Goal: Task Accomplishment & Management: Manage account settings

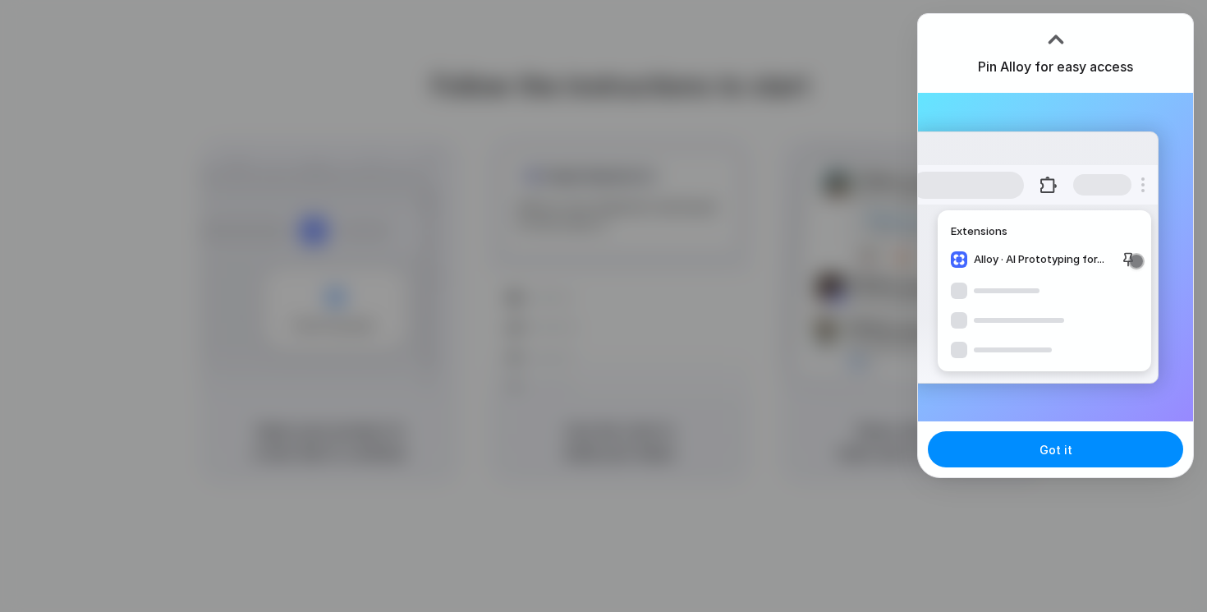
click at [867, 434] on div at bounding box center [603, 306] width 1207 height 612
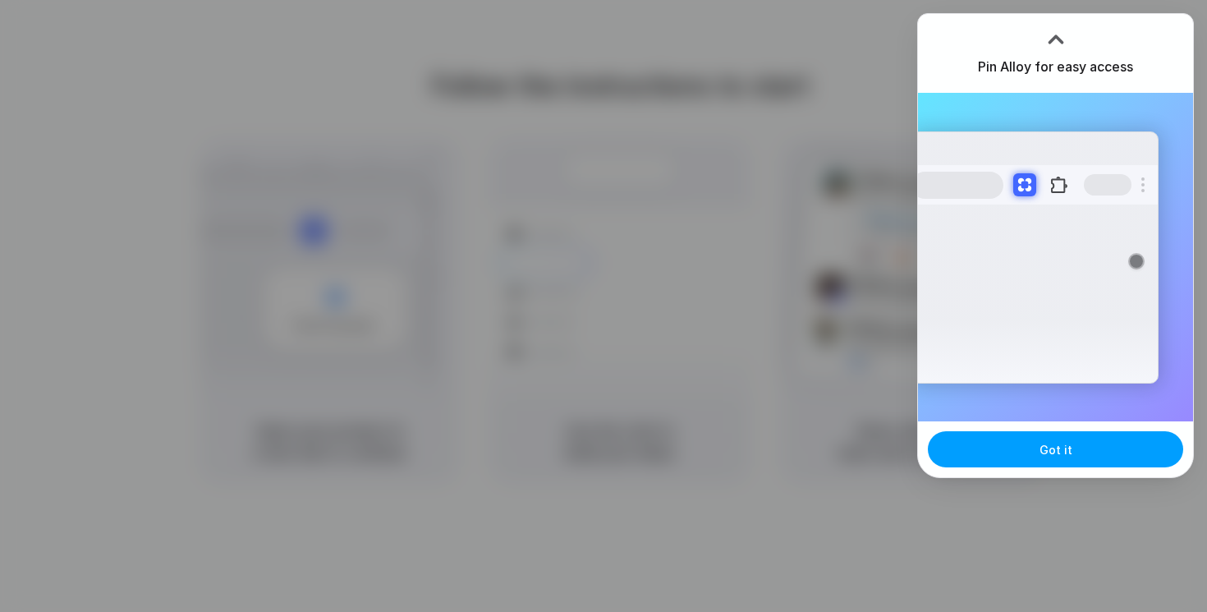
click at [999, 457] on button "Got it" at bounding box center [1055, 449] width 255 height 36
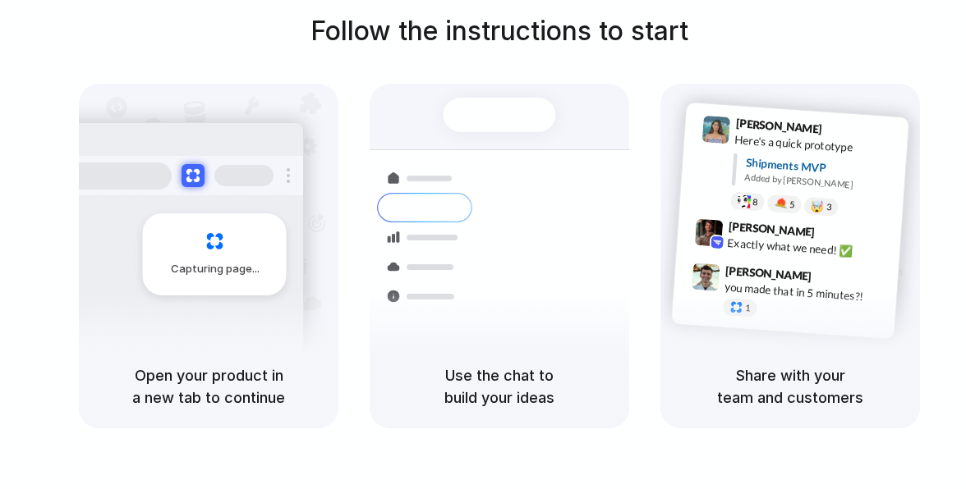
click at [538, 42] on h1 "Follow the instructions to start" at bounding box center [499, 30] width 378 height 39
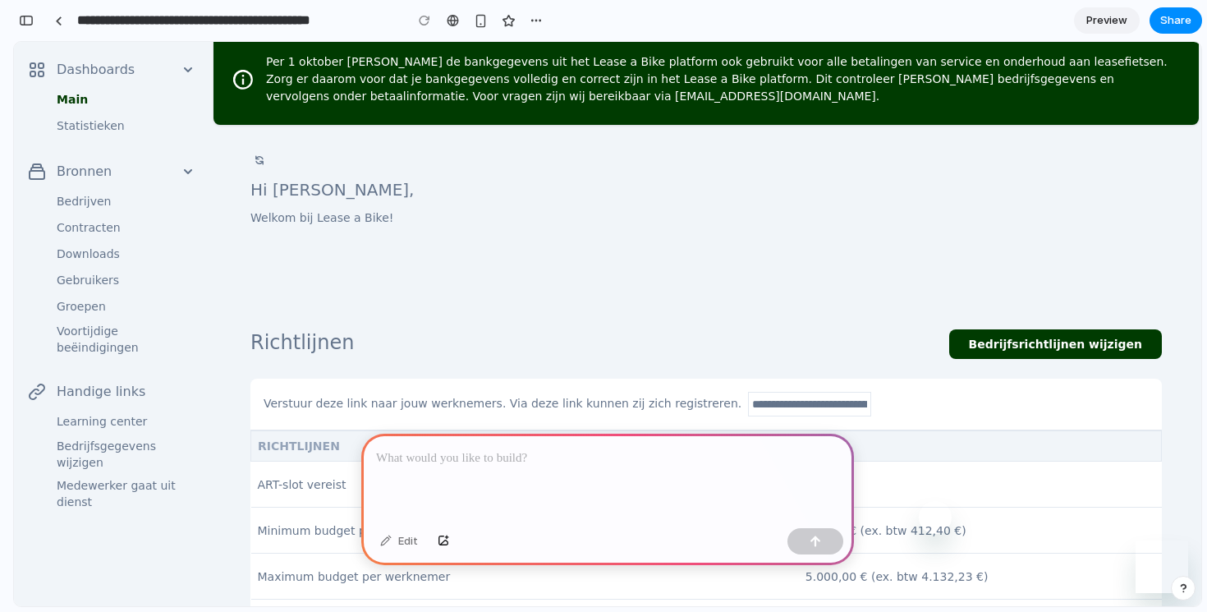
scroll to position [82, 0]
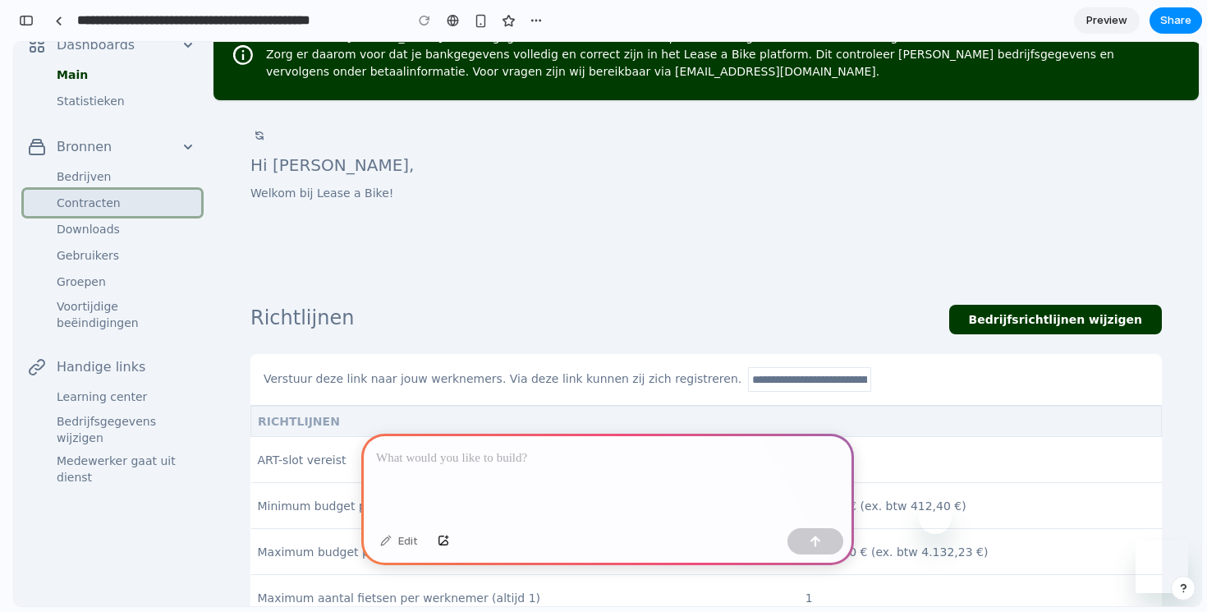
click at [91, 206] on span "Contracten" at bounding box center [122, 203] width 151 height 20
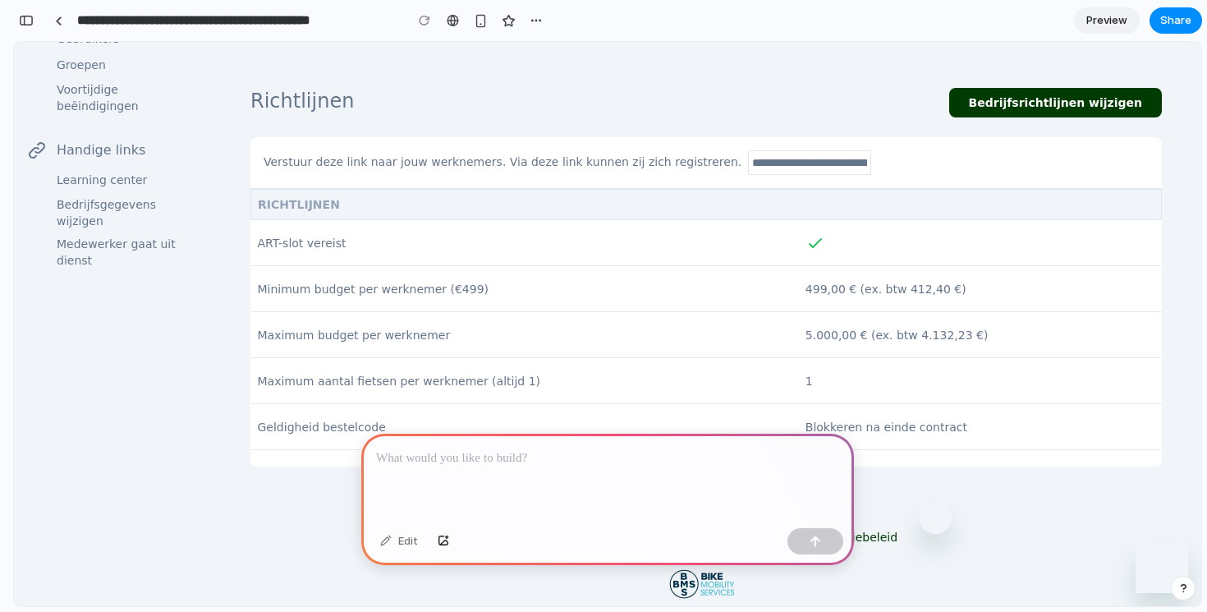
scroll to position [333, 0]
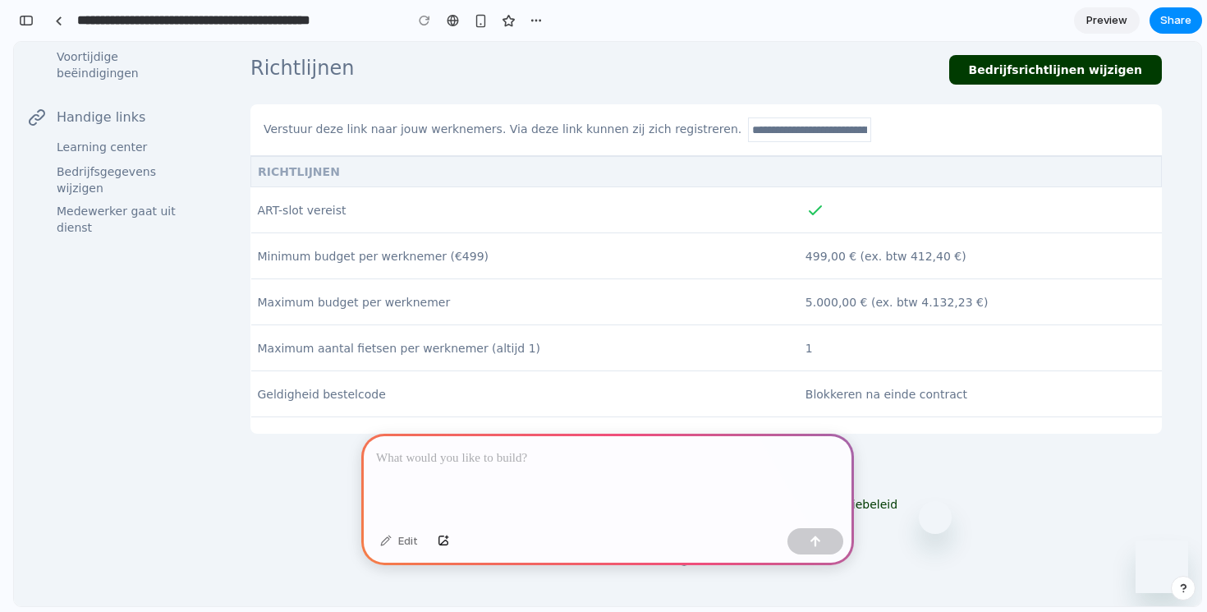
click at [469, 456] on p at bounding box center [607, 458] width 463 height 20
click at [469, 456] on p "**********" at bounding box center [607, 458] width 463 height 20
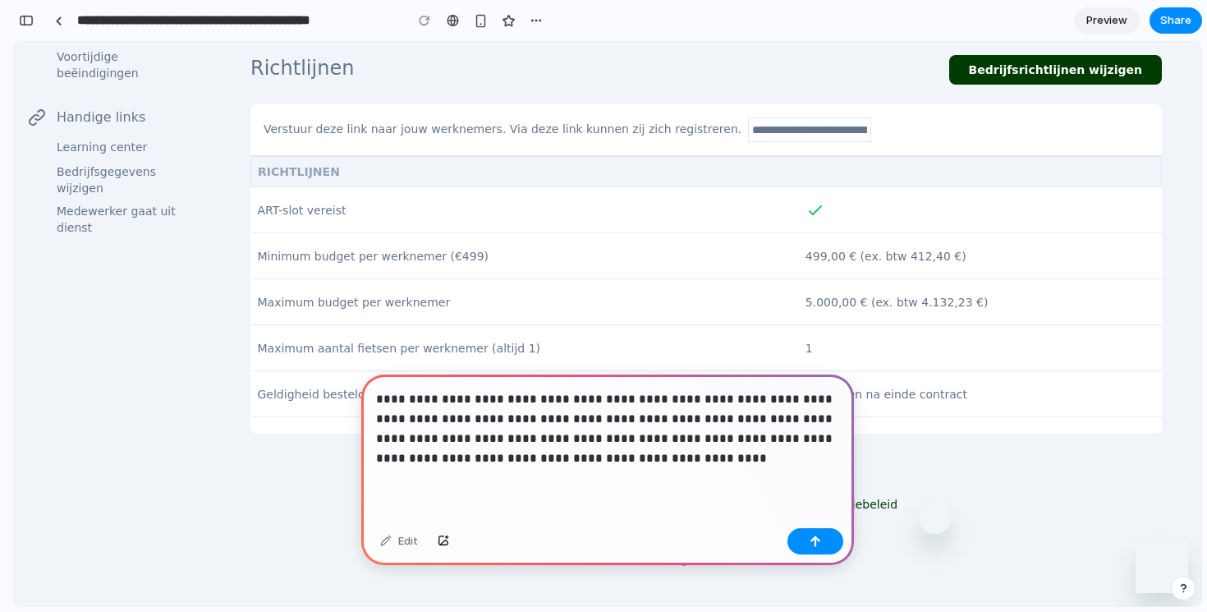
click at [558, 455] on p "**********" at bounding box center [607, 428] width 463 height 79
click at [566, 461] on p "**********" at bounding box center [607, 428] width 463 height 79
click at [571, 461] on p "**********" at bounding box center [607, 428] width 463 height 79
click at [582, 461] on p "**********" at bounding box center [607, 428] width 463 height 79
click at [597, 457] on p "**********" at bounding box center [607, 428] width 463 height 79
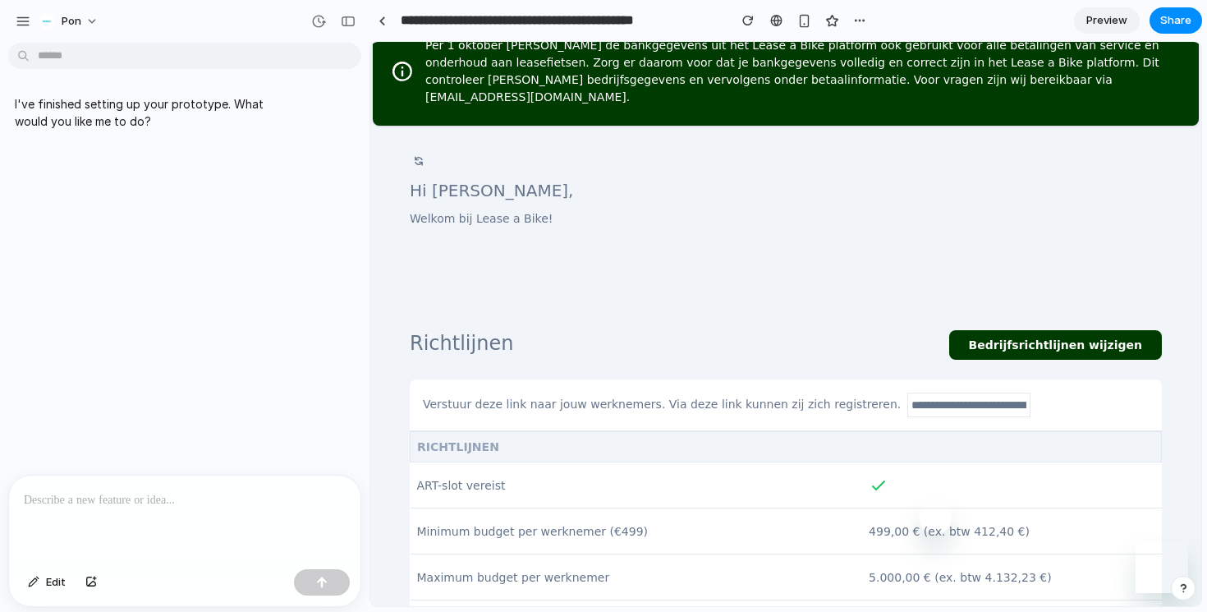
scroll to position [0, 0]
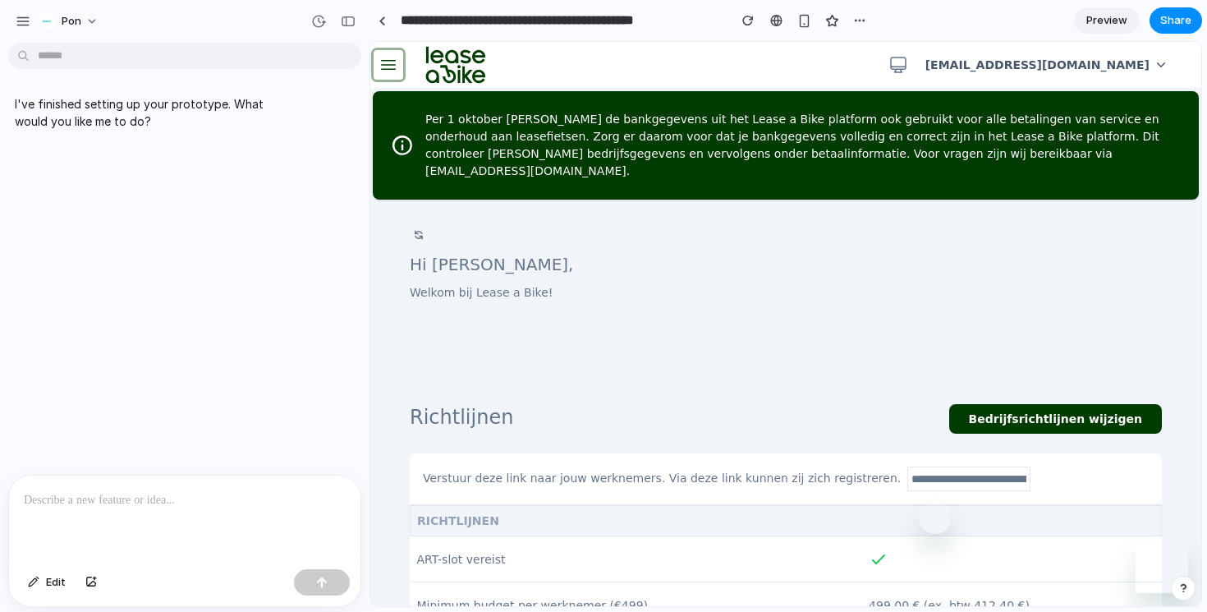
click at [387, 63] on icon "button" at bounding box center [389, 65] width 20 height 20
click at [387, 76] on button "button" at bounding box center [389, 65] width 30 height 30
click at [181, 504] on p at bounding box center [185, 500] width 322 height 20
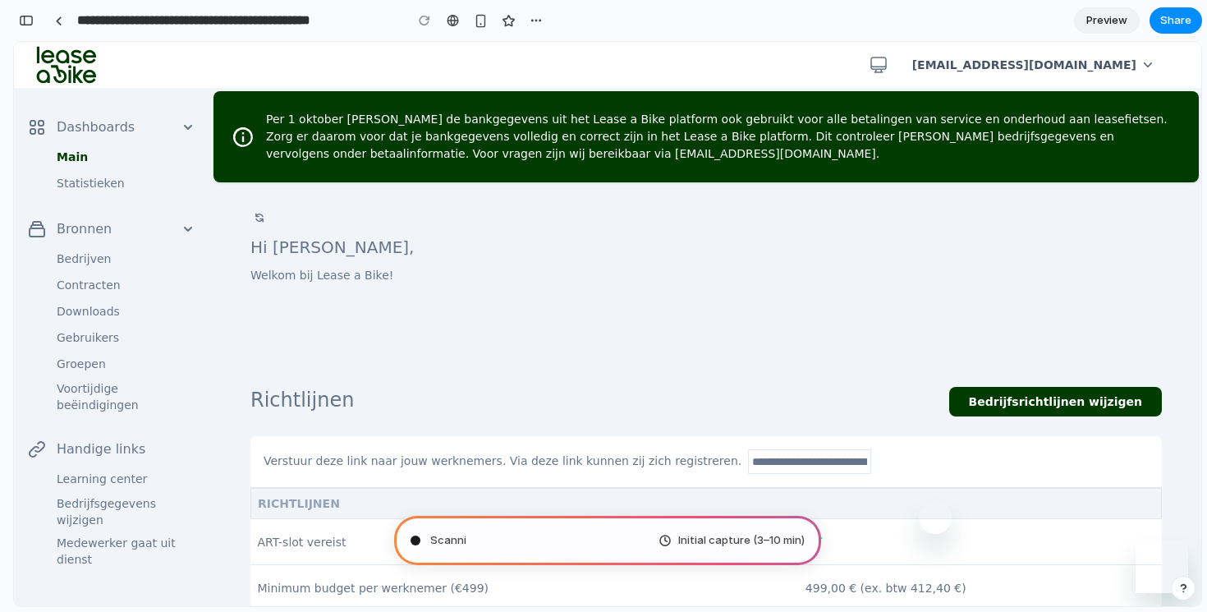
scroll to position [282, 0]
type input "**********"
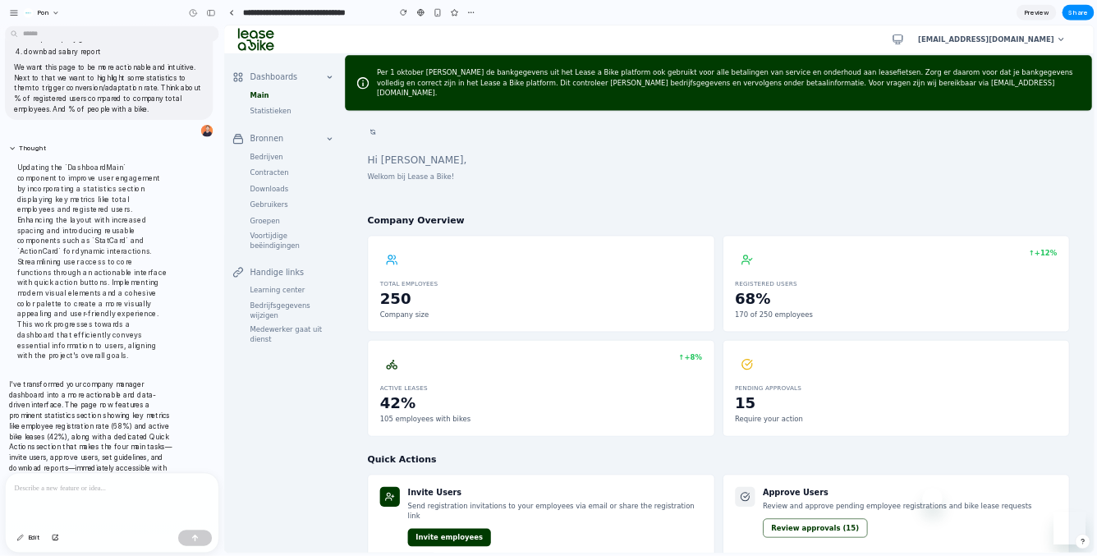
scroll to position [0, 0]
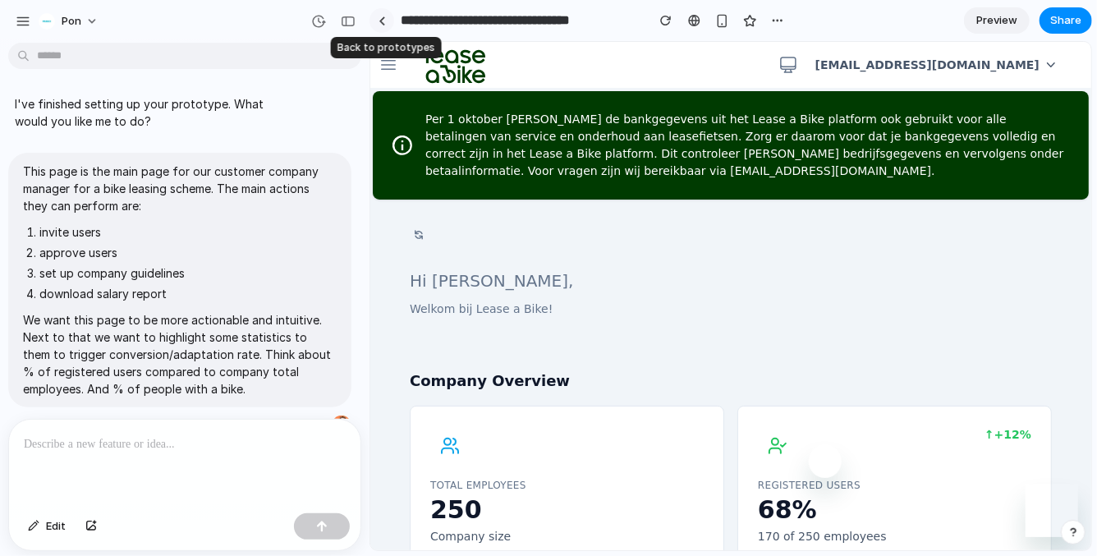
click at [379, 20] on div at bounding box center [382, 20] width 7 height 9
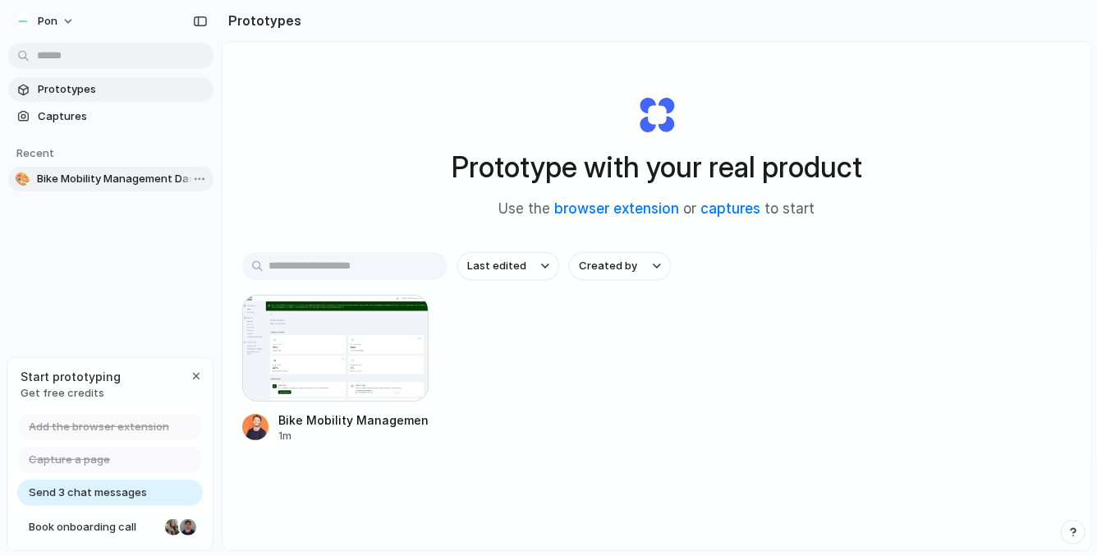
click at [103, 184] on span "Bike Mobility Management Dashboard" at bounding box center [122, 179] width 170 height 16
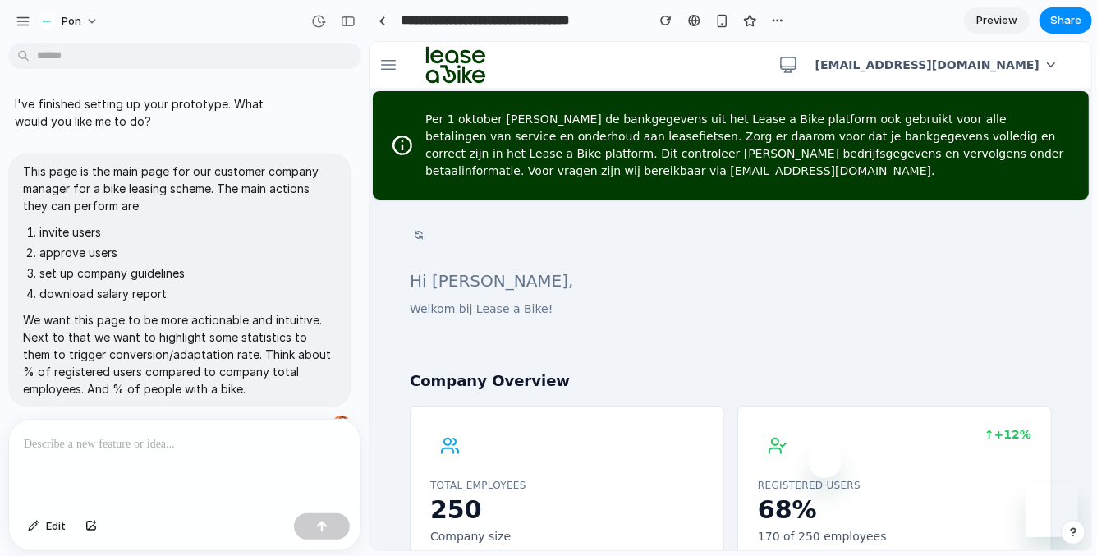
scroll to position [250, 0]
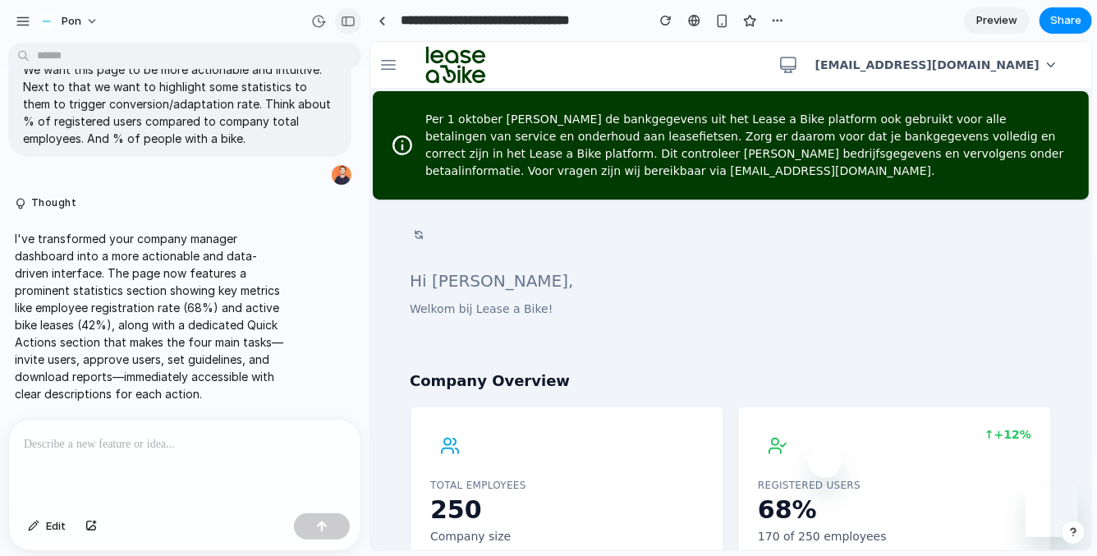
click at [345, 20] on div "button" at bounding box center [348, 21] width 15 height 11
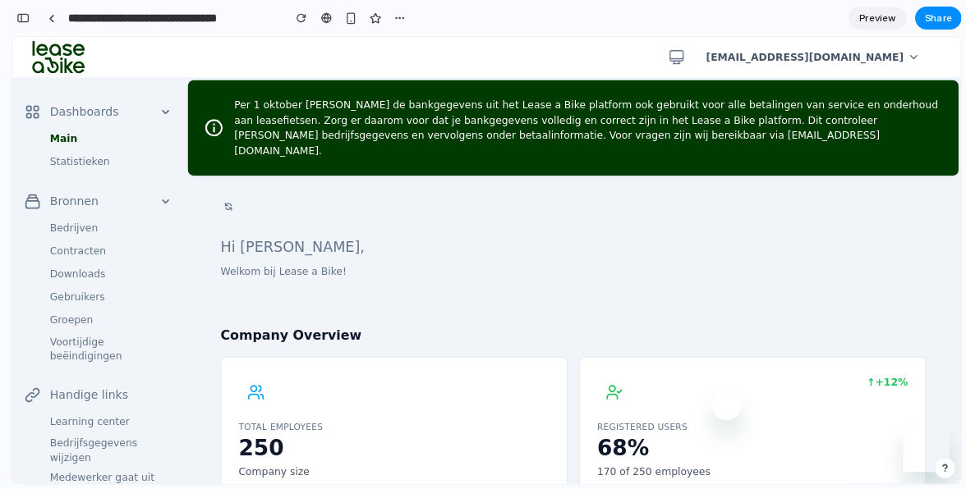
scroll to position [82, 0]
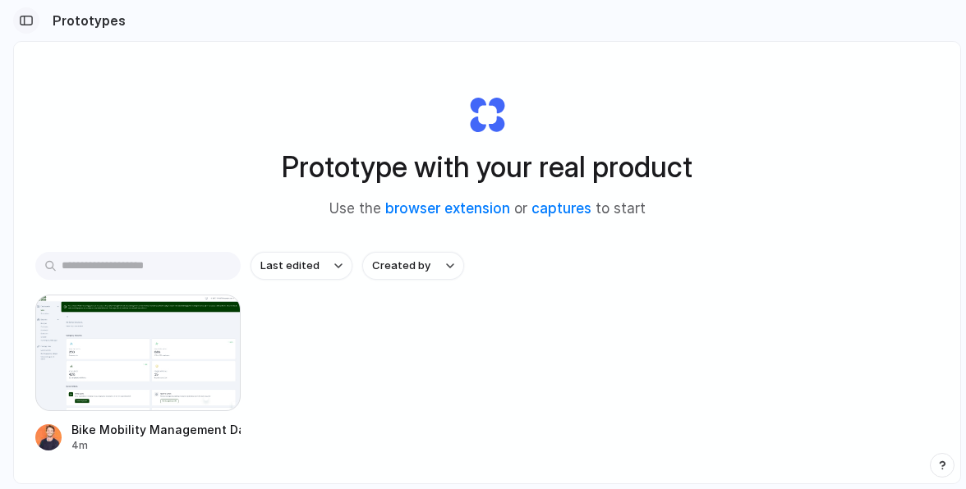
click at [21, 22] on div "button" at bounding box center [26, 20] width 15 height 11
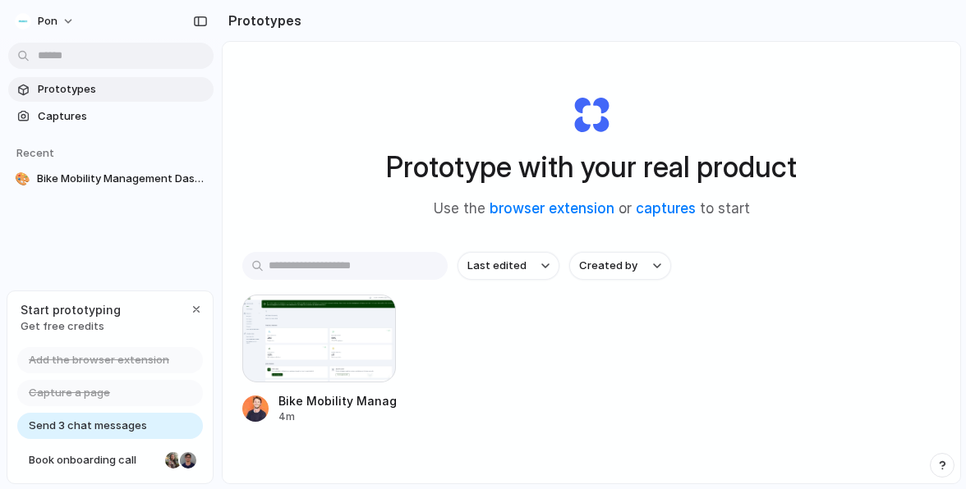
click at [107, 427] on span "Send 3 chat messages" at bounding box center [88, 426] width 118 height 16
click at [168, 423] on div "Send 3 chat messages" at bounding box center [110, 426] width 186 height 26
click at [69, 16] on button "Pon" at bounding box center [45, 21] width 75 height 26
click at [73, 54] on span "Settings" at bounding box center [60, 58] width 45 height 16
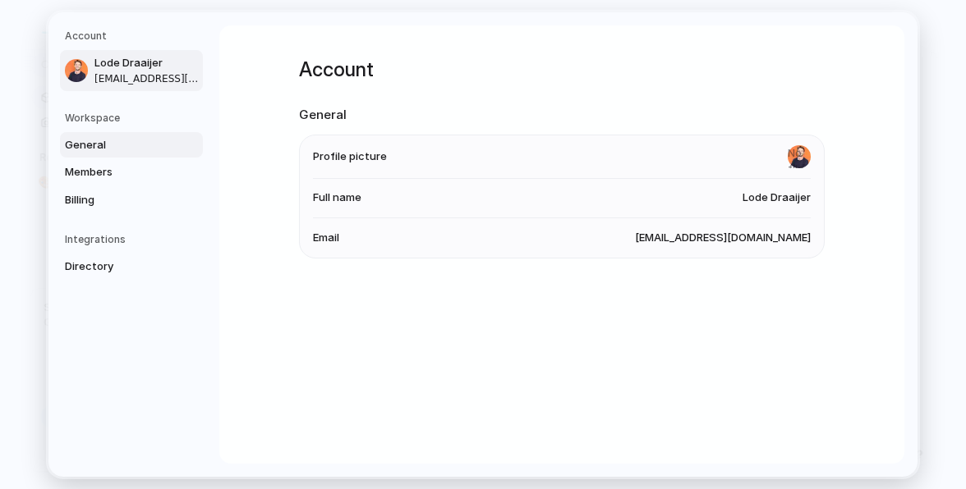
click at [126, 147] on span "General" at bounding box center [117, 144] width 105 height 16
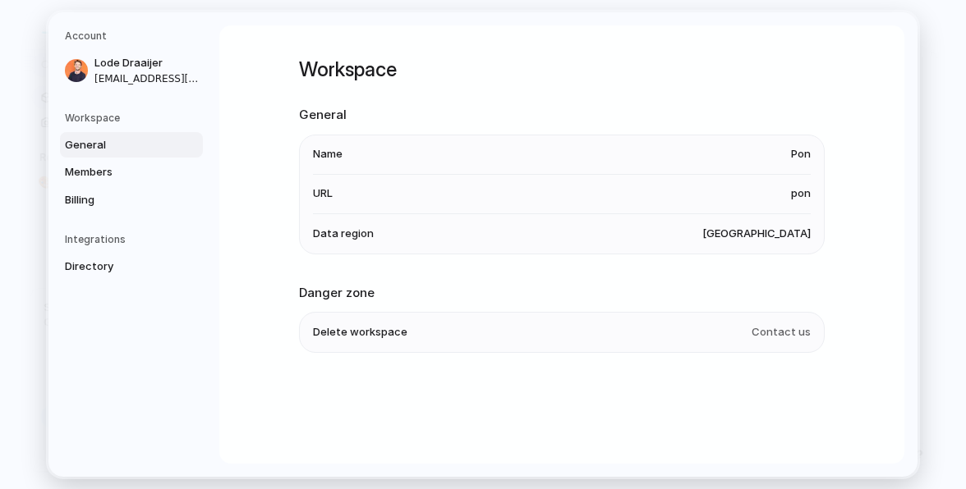
click at [754, 230] on span "United States" at bounding box center [756, 234] width 108 height 16
click at [363, 240] on span "Data region" at bounding box center [343, 234] width 61 height 16
click at [116, 164] on span "Members" at bounding box center [117, 172] width 105 height 16
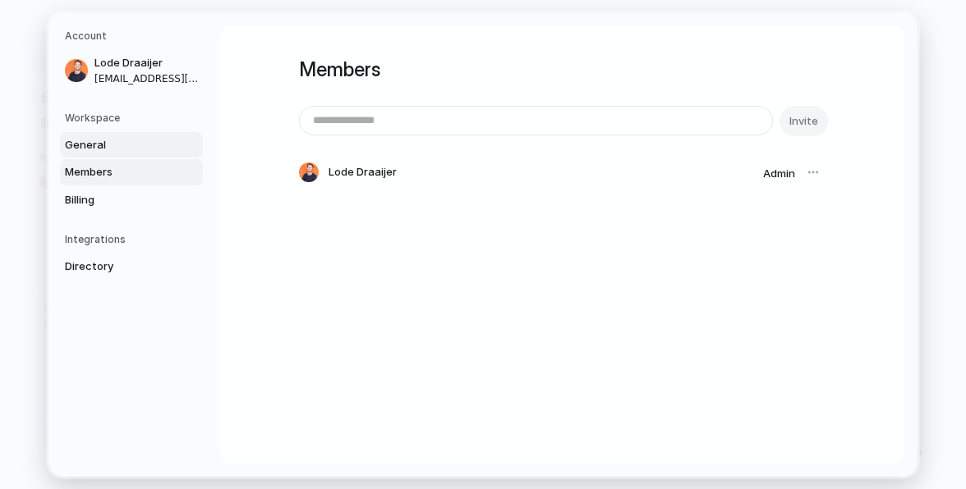
click at [112, 147] on span "General" at bounding box center [117, 144] width 105 height 16
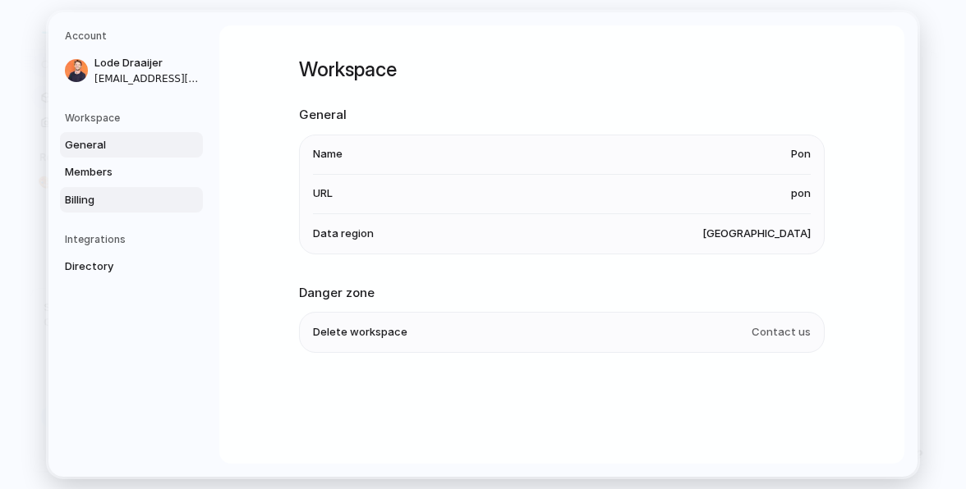
click at [116, 197] on span "Billing" at bounding box center [117, 199] width 105 height 16
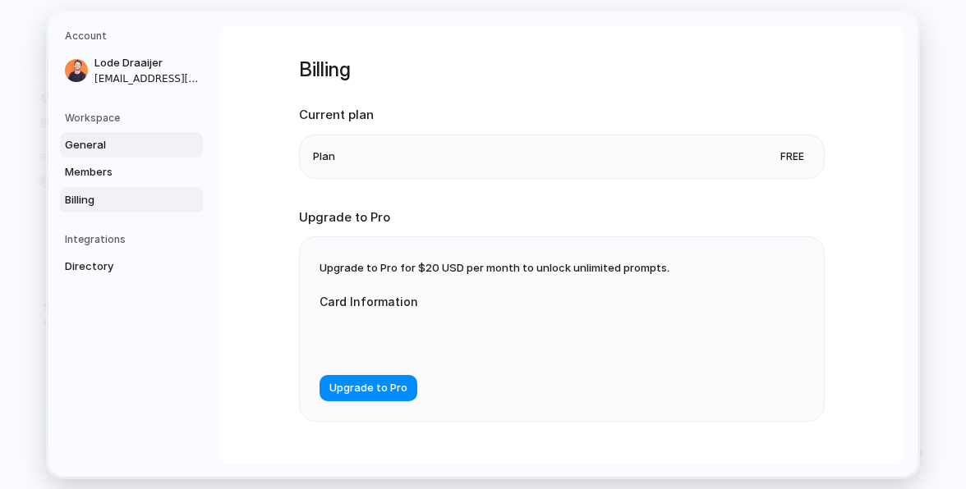
click at [90, 143] on span "General" at bounding box center [117, 144] width 105 height 16
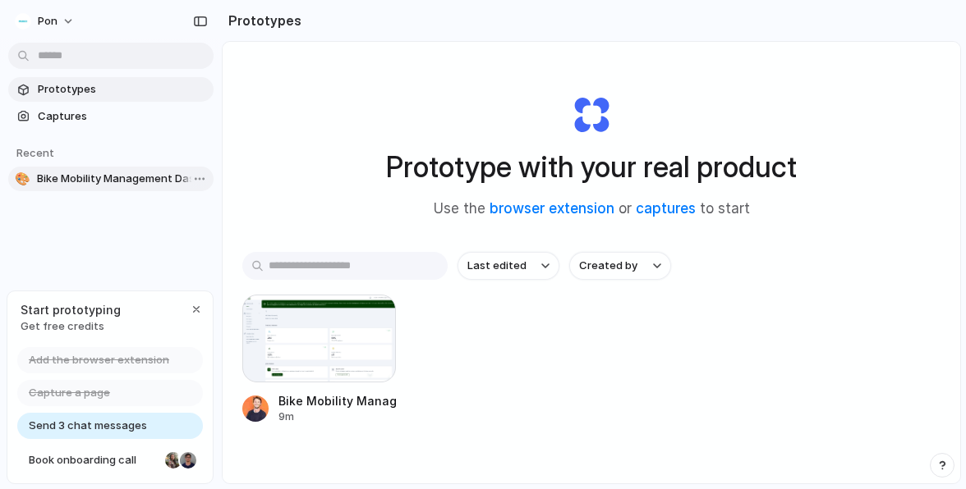
click at [143, 177] on span "Bike Mobility Management Dashboard" at bounding box center [122, 179] width 170 height 16
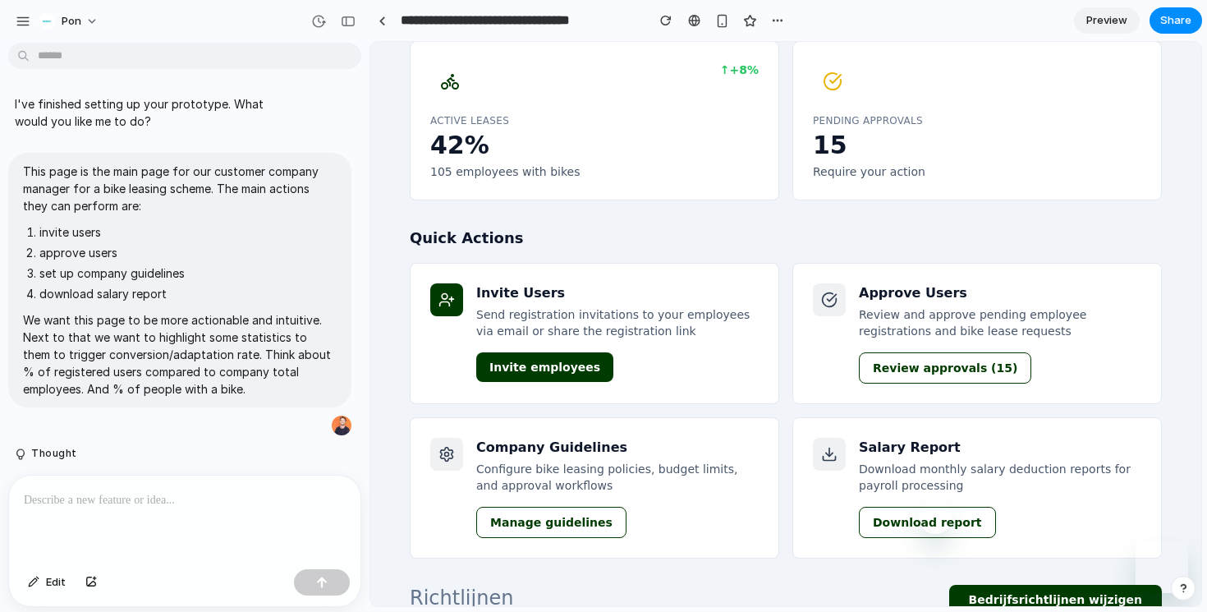
scroll to position [540, 0]
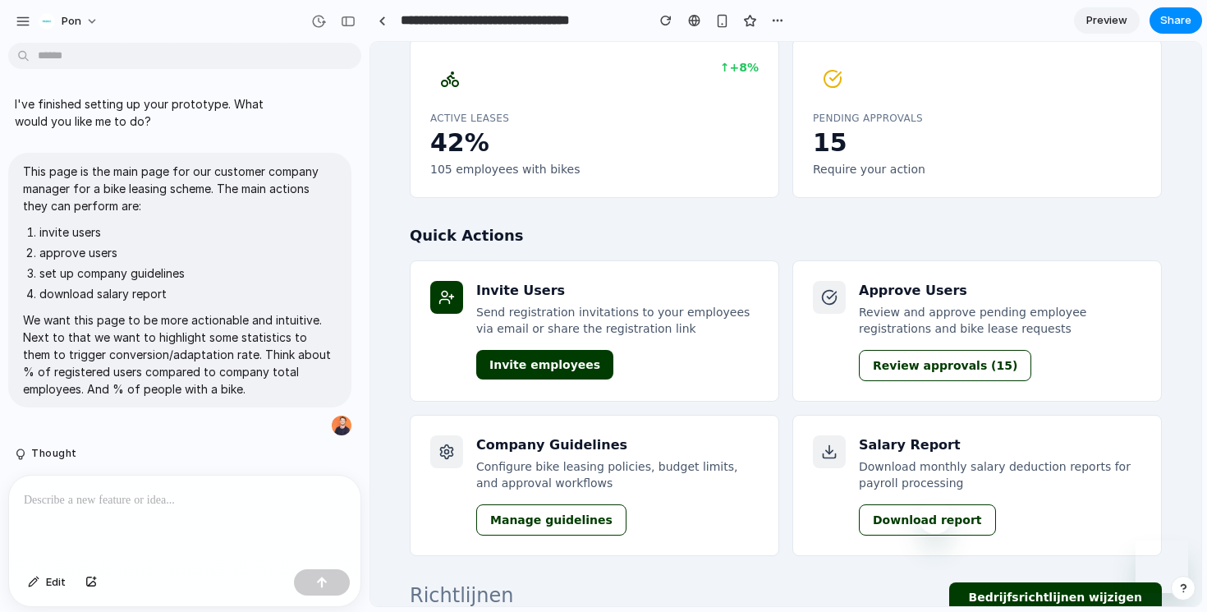
click at [539, 350] on button "Invite employees" at bounding box center [544, 365] width 137 height 30
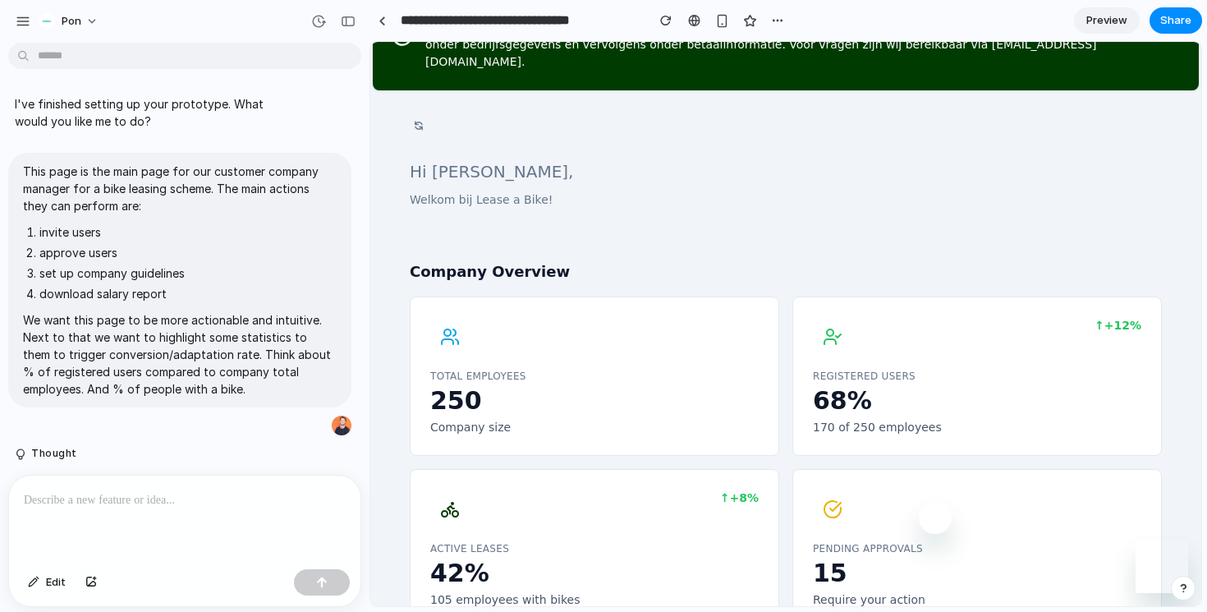
scroll to position [0, 0]
